Goal: Transaction & Acquisition: Book appointment/travel/reservation

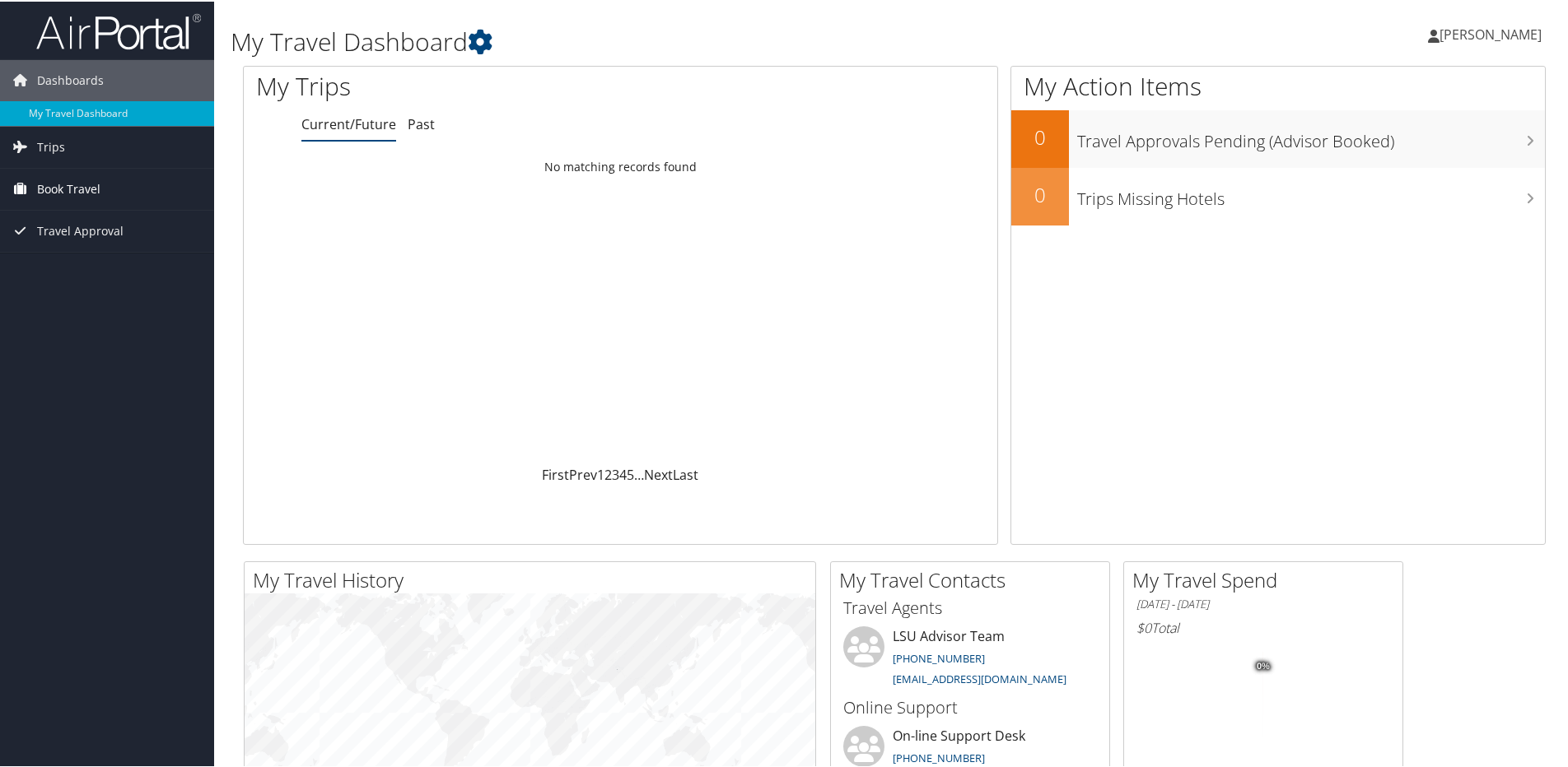
click at [65, 182] on span "Book Travel" at bounding box center [68, 187] width 63 height 41
click at [77, 244] on link "Book/Manage Online Trips" at bounding box center [107, 245] width 214 height 25
click at [84, 239] on link "Book/Manage Online Trips" at bounding box center [107, 245] width 214 height 25
